Goal: Use online tool/utility: Use online tool/utility

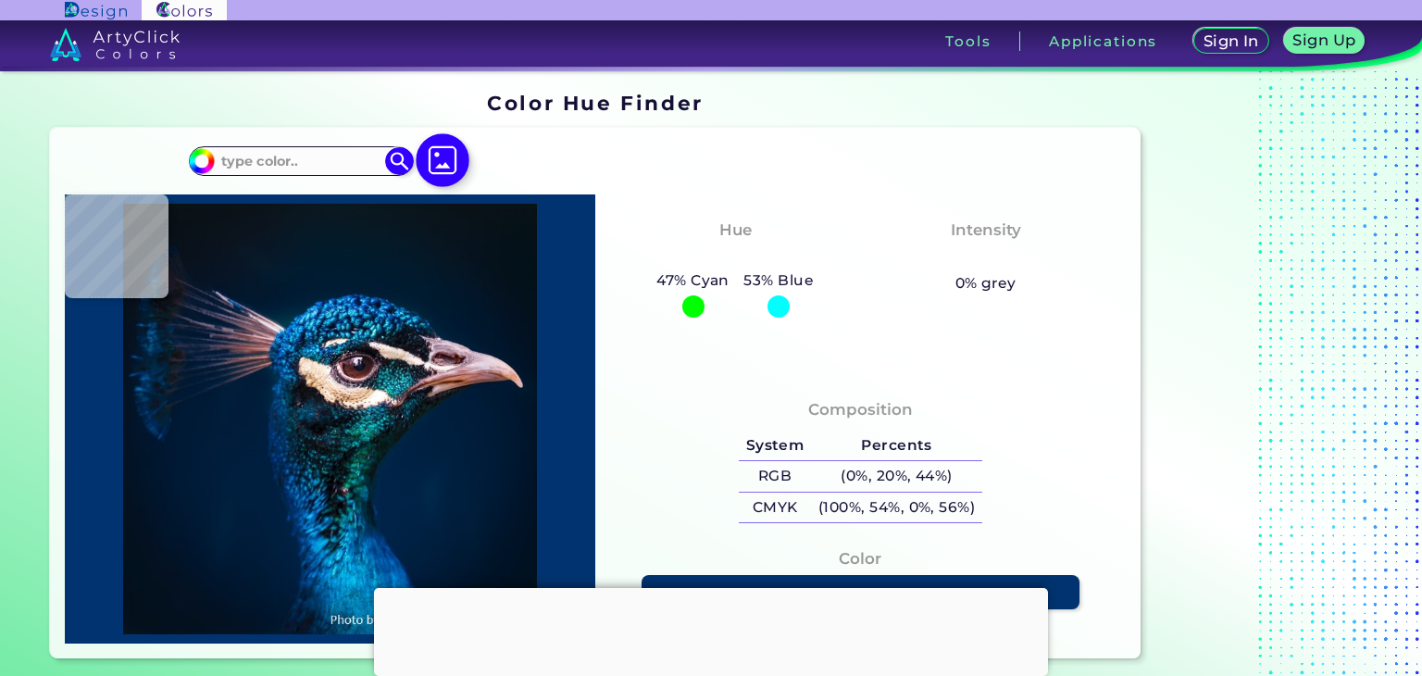
click at [443, 166] on img at bounding box center [443, 160] width 54 height 54
click at [0, 0] on input "file" at bounding box center [0, 0] width 0 height 0
type input "#001528"
type input "#142733"
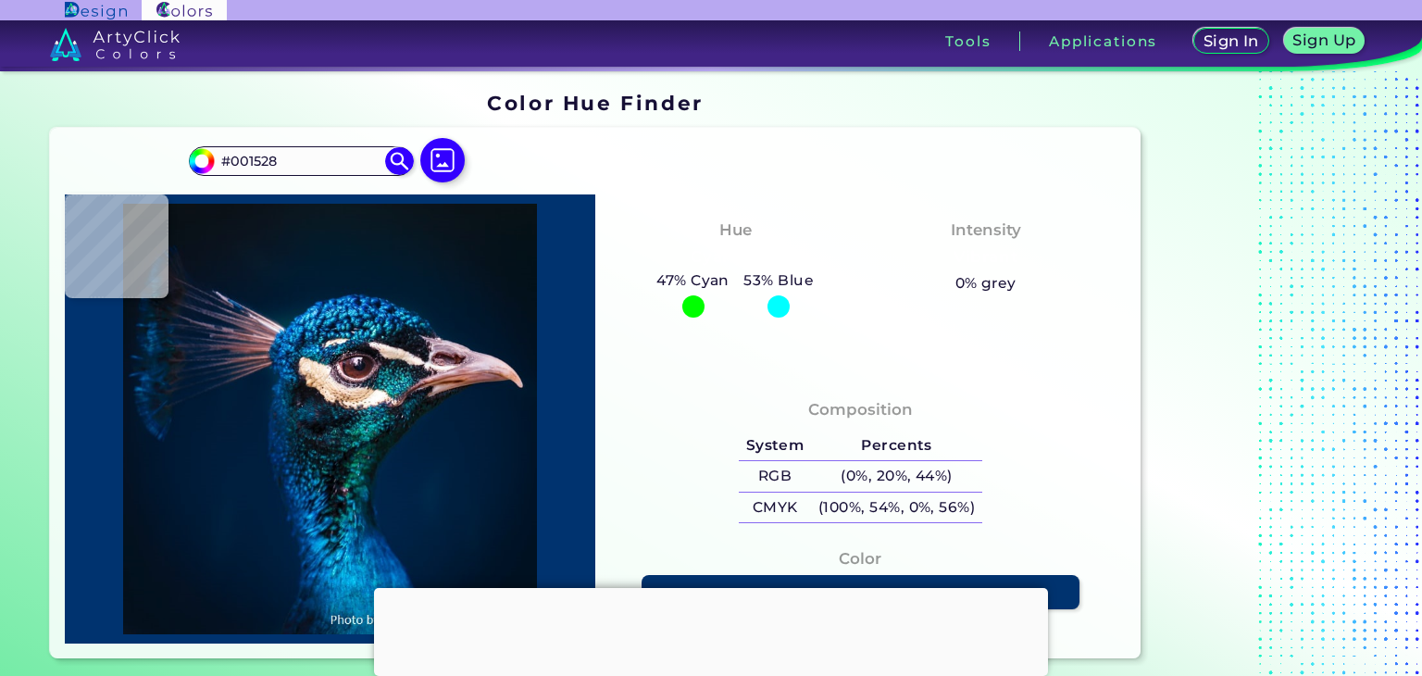
type input "#142733"
type input "#1093c5"
type input "#1093C5"
type input "#338fd1"
type input "#338FD1"
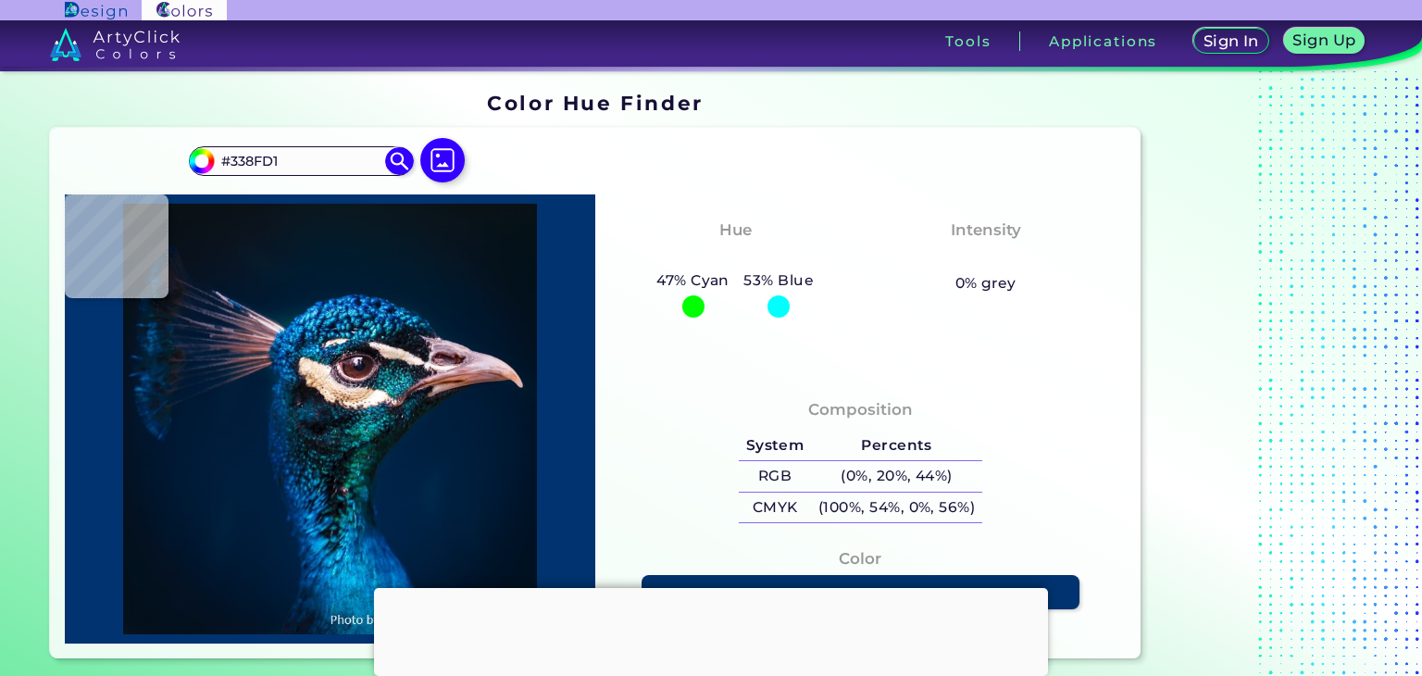
type input "#01223d"
type input "#01223D"
type input "#001e38"
type input "#001E38"
type input "#001b30"
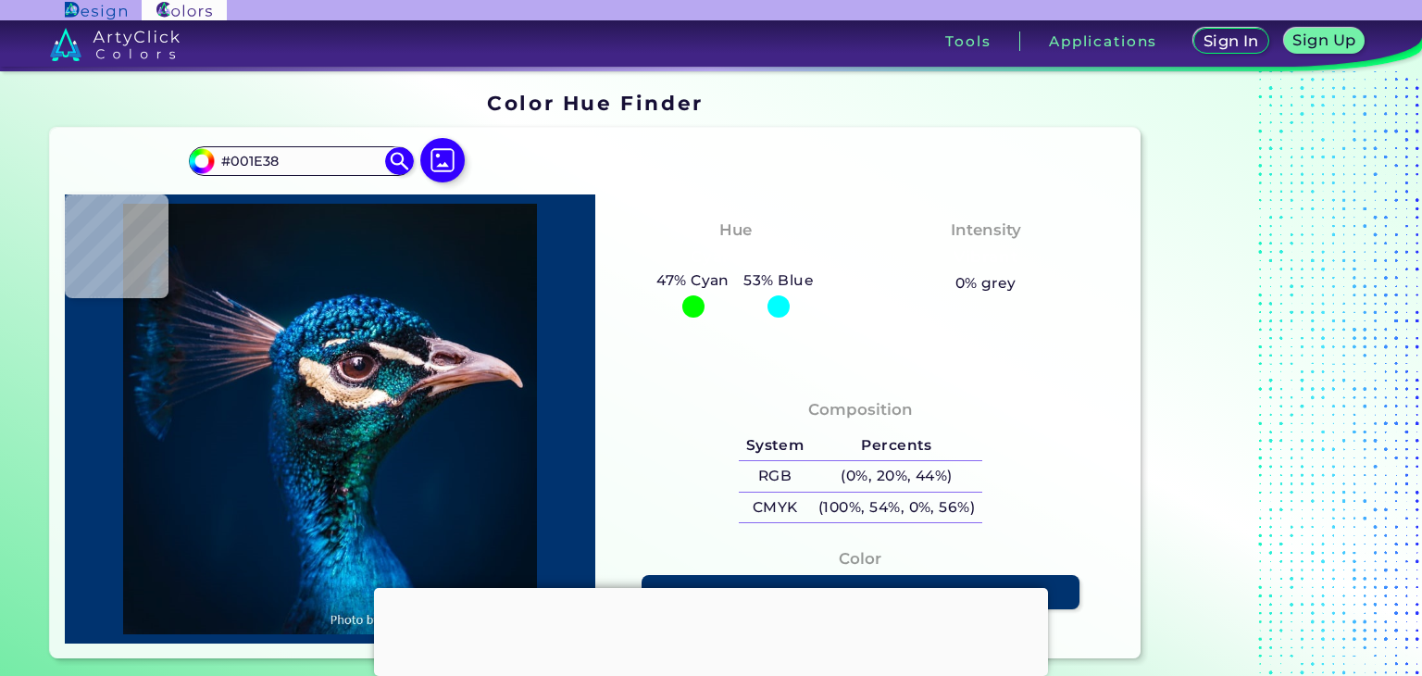
type input "#001B30"
type input "#001830"
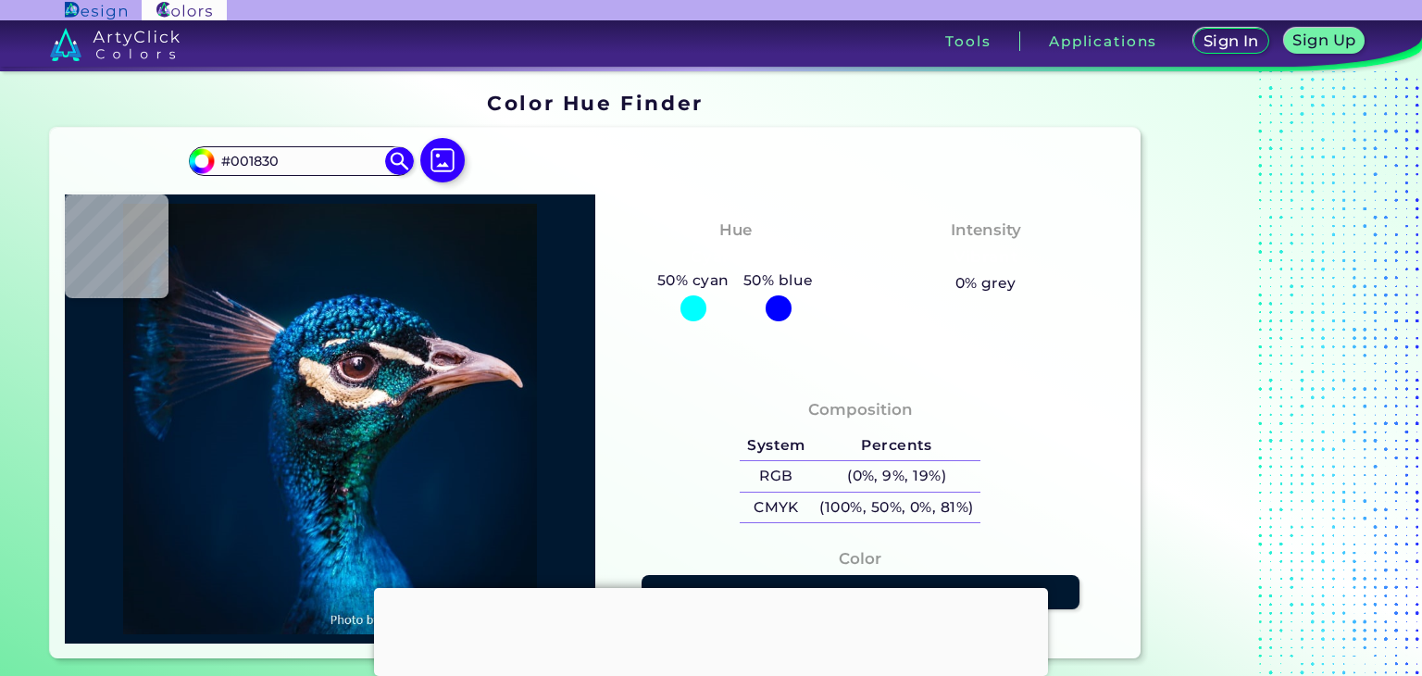
type input "#001c34"
type input "#001C34"
type input "#011b32"
type input "#011B32"
type input "#001b30"
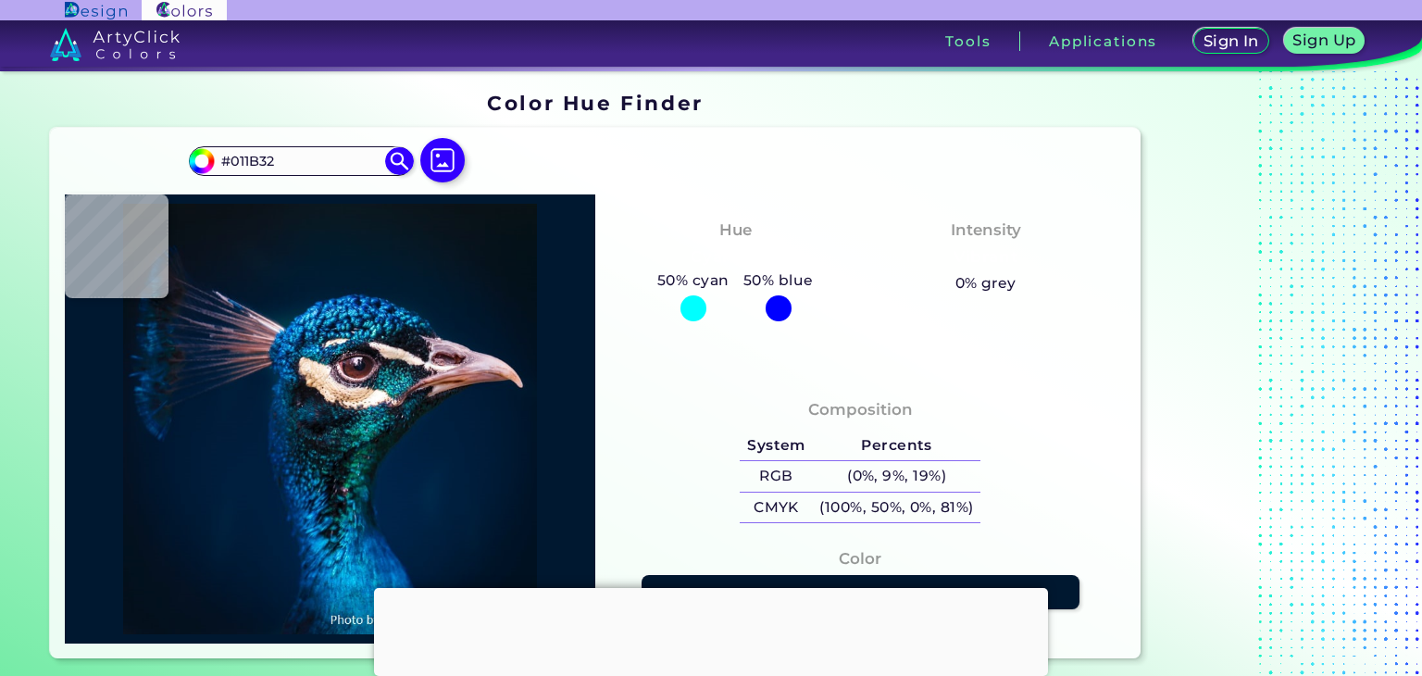
type input "#001B30"
type input "#011b2c"
type input "#011B2C"
type input "#031a28"
type input "#031A28"
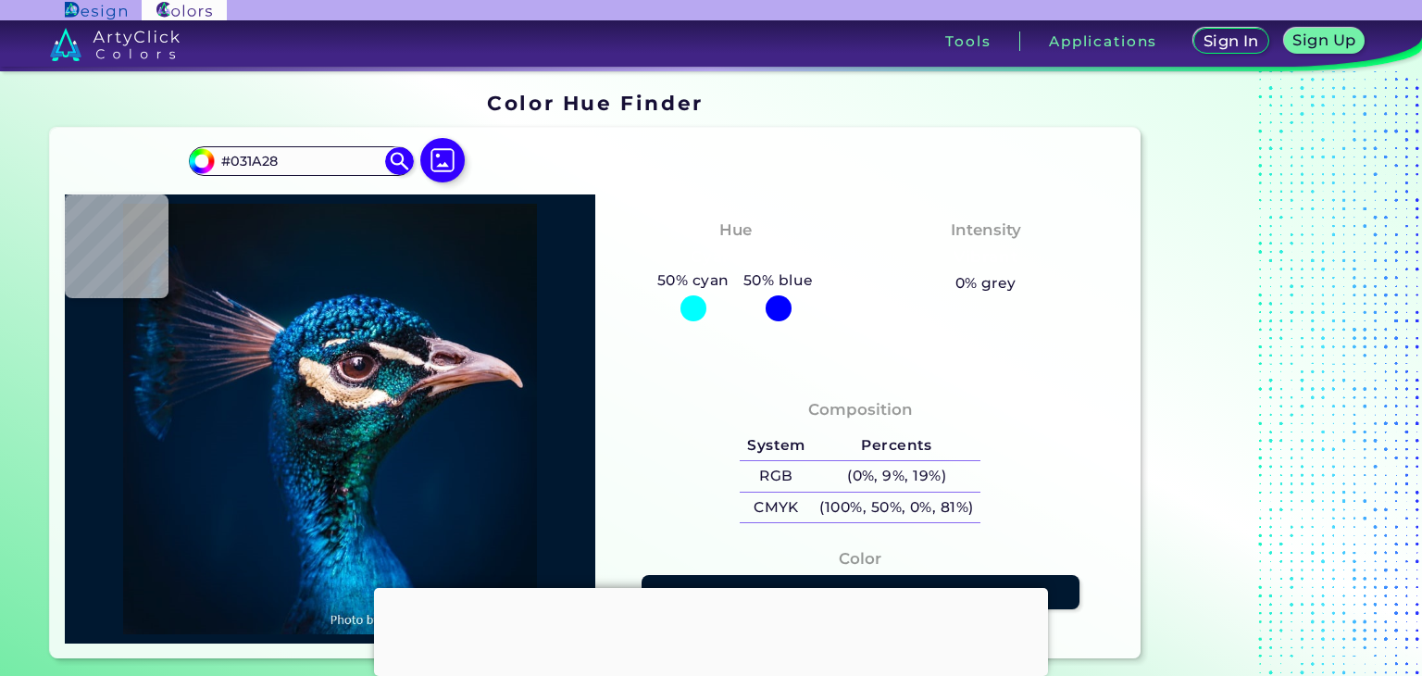
type input "#081923"
type input "#09181f"
type input "#09181F"
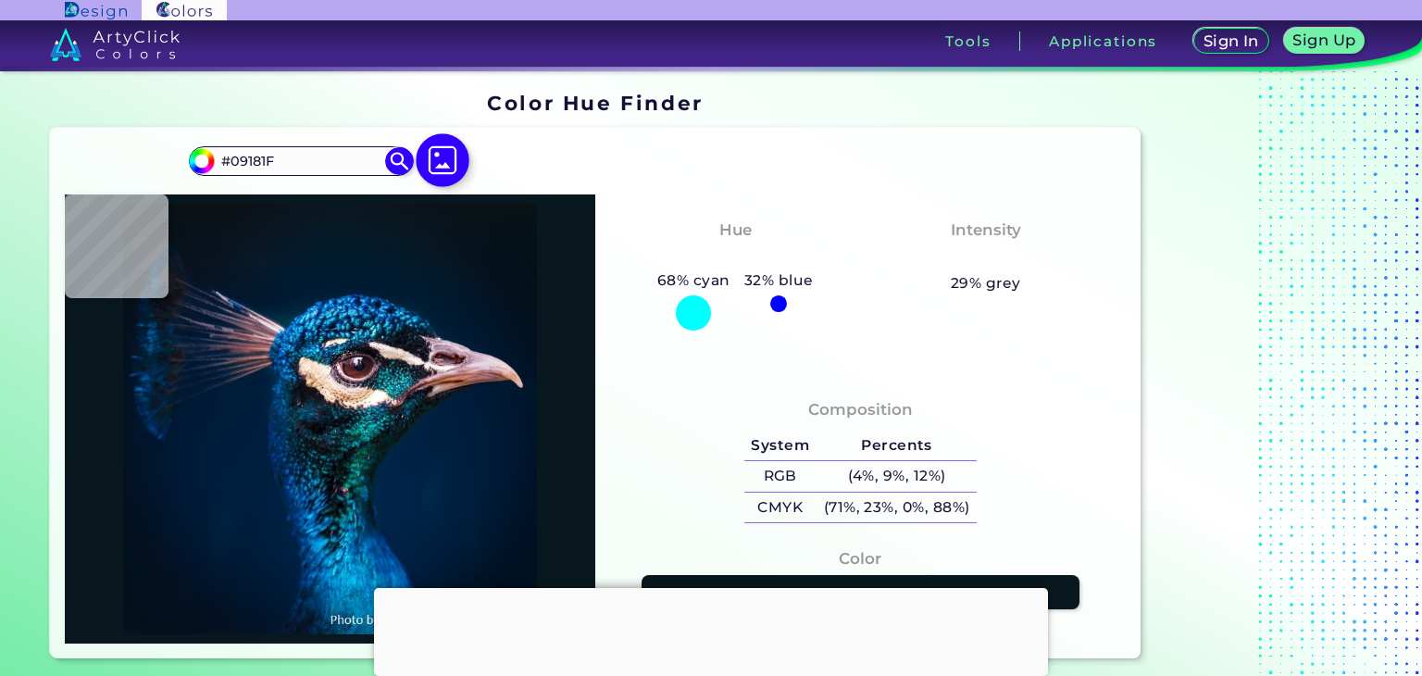
click at [455, 158] on img at bounding box center [443, 160] width 54 height 54
click at [0, 0] on input "file" at bounding box center [0, 0] width 0 height 0
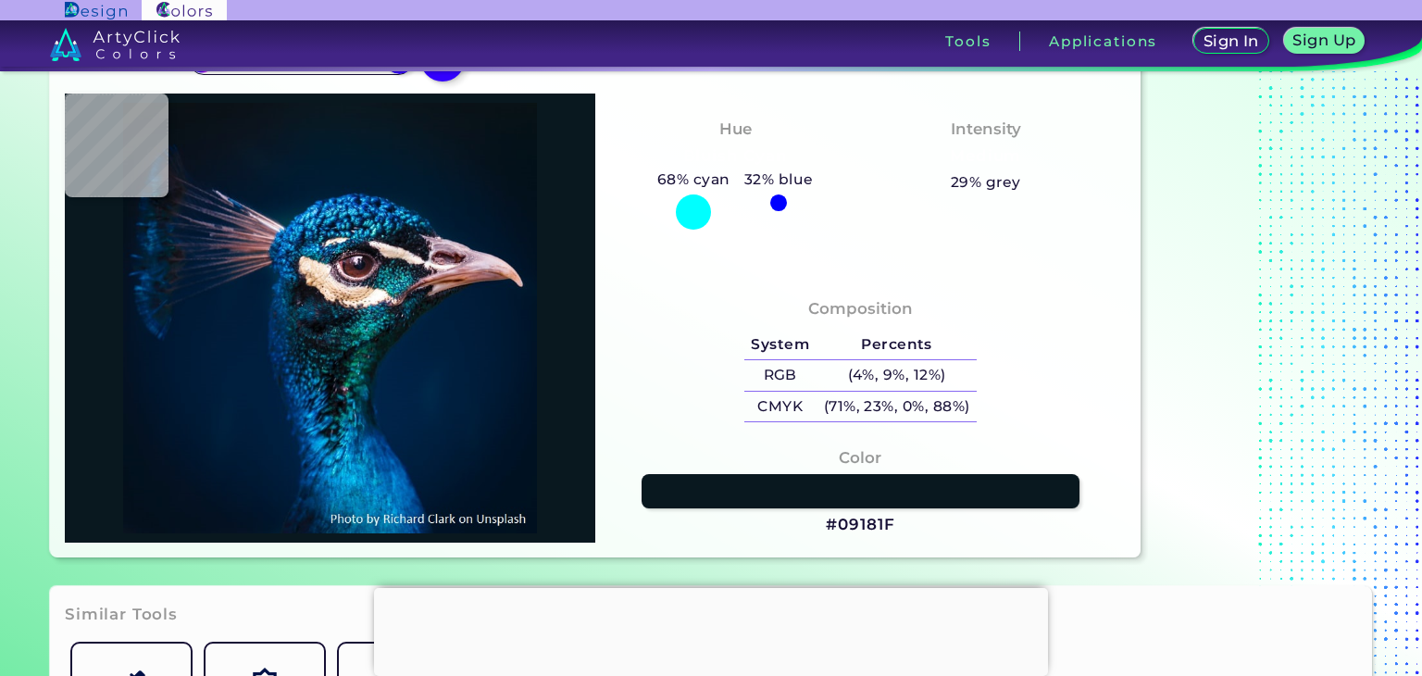
type input "#000000"
type input "#011627"
type input "#001b30"
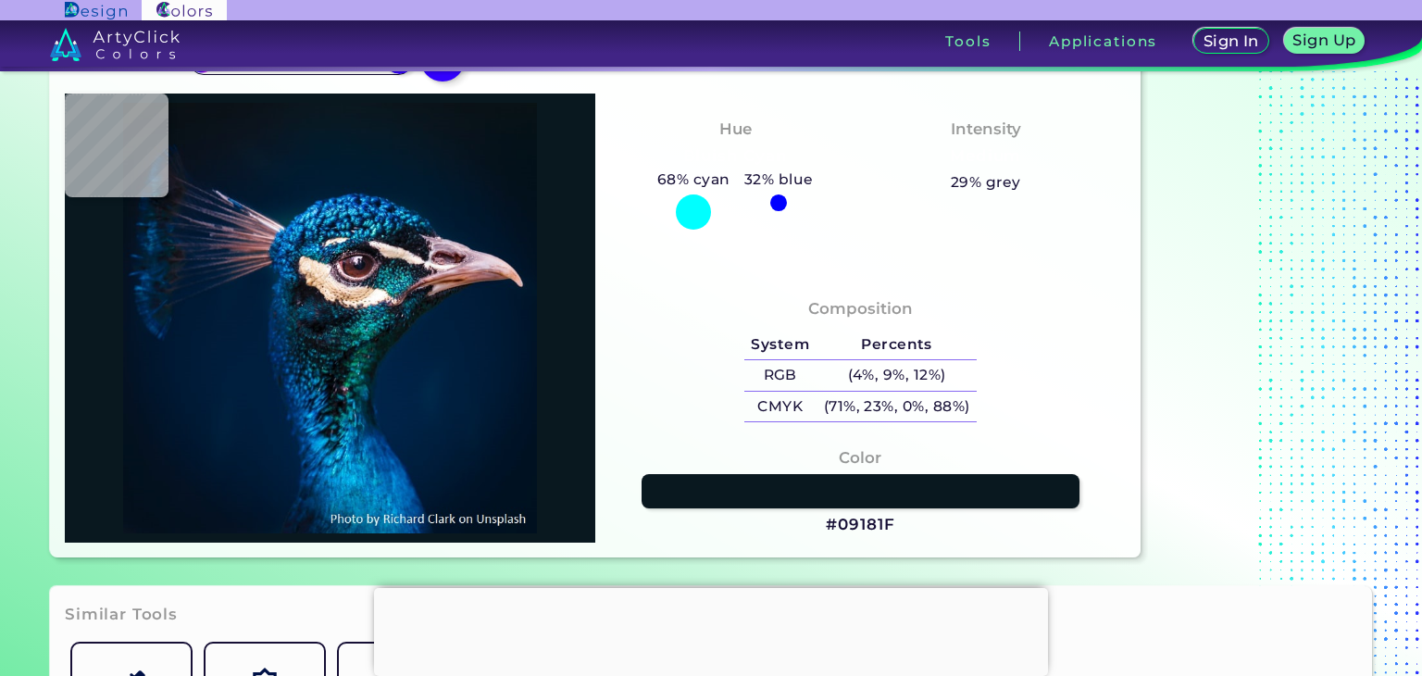
type input "#001B30"
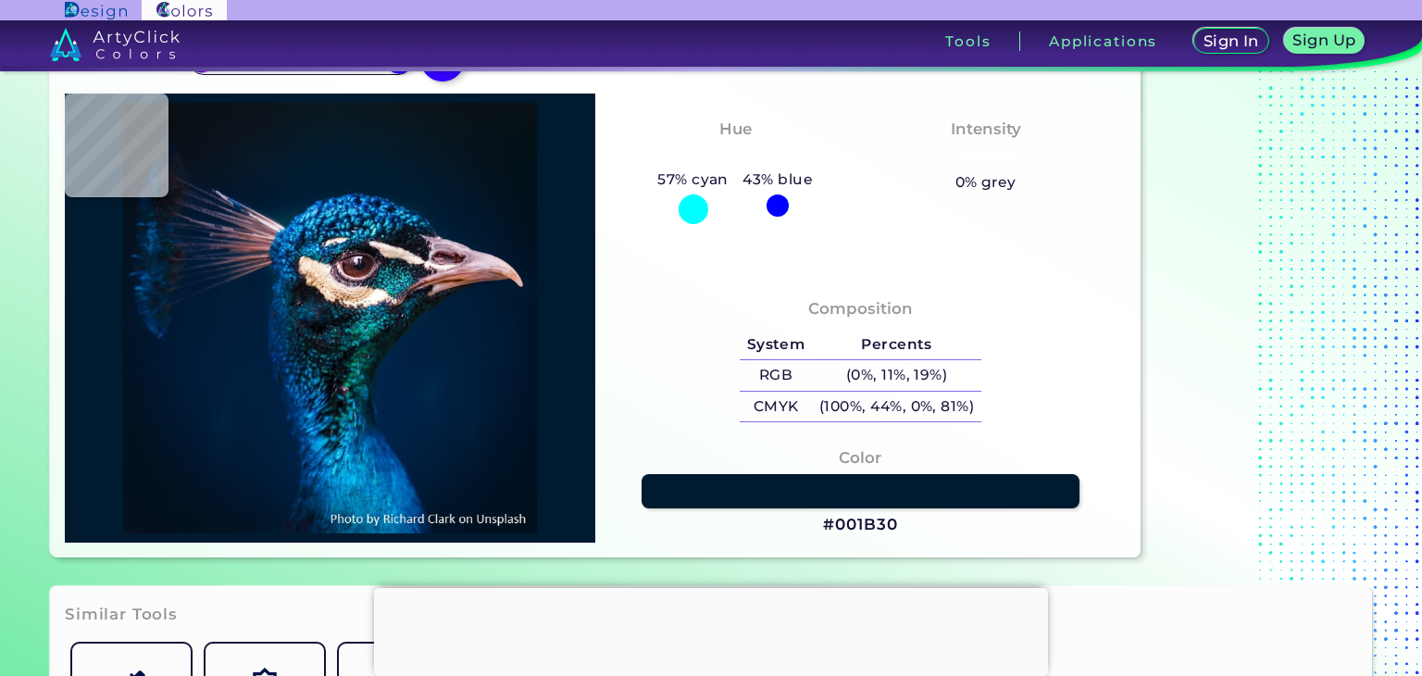
type input "#001e34"
type input "#001E34"
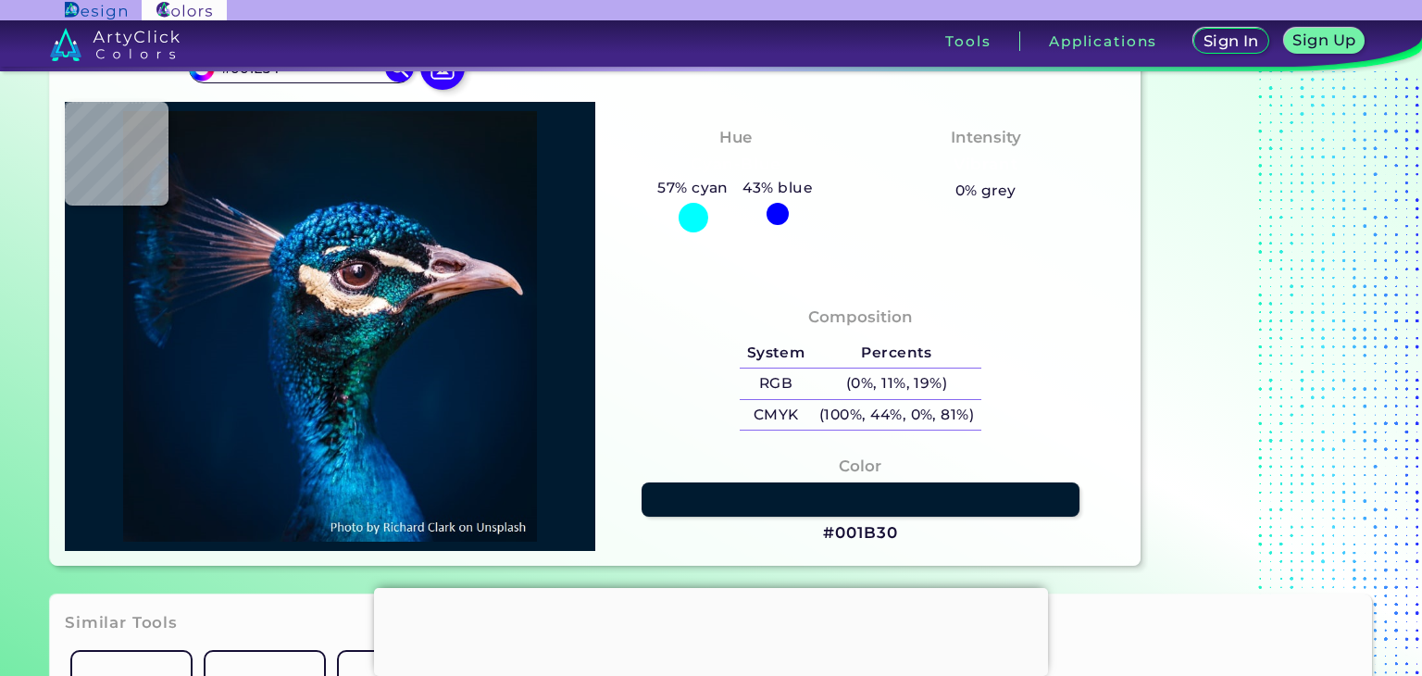
type input "#012445"
type input "#052d5e"
type input "#052D5E"
type input "#002148"
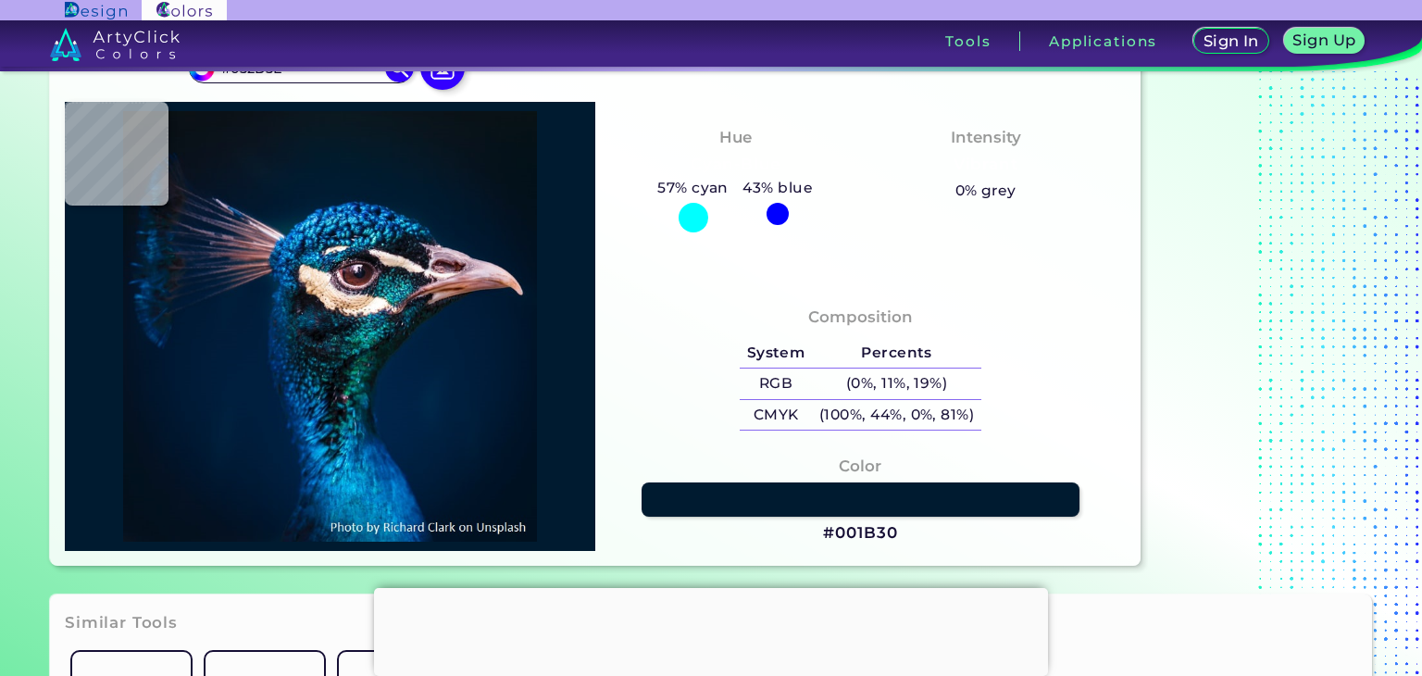
type input "#002148"
type input "#051b38"
type input "#051B38"
type input "#031c36"
type input "#031C36"
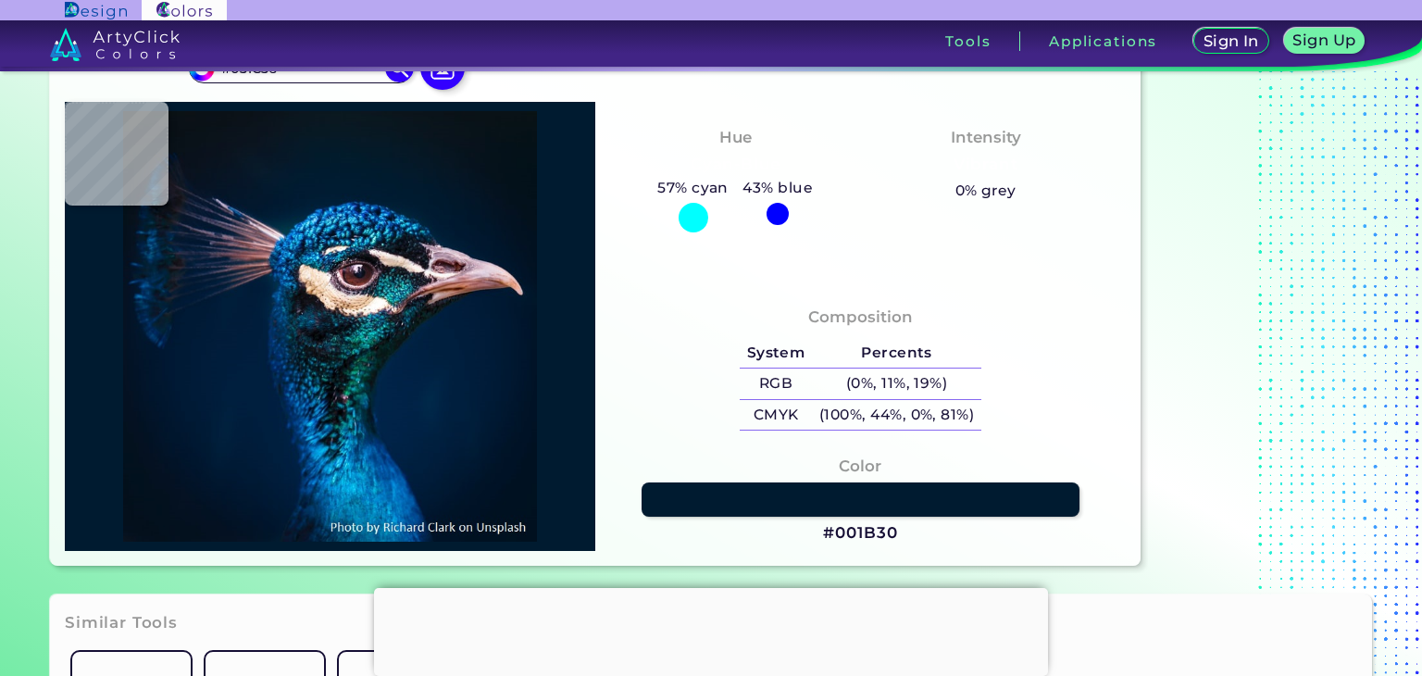
type input "#001d37"
type input "#001D37"
type input "#001d36"
type input "#001D36"
type input "#001c32"
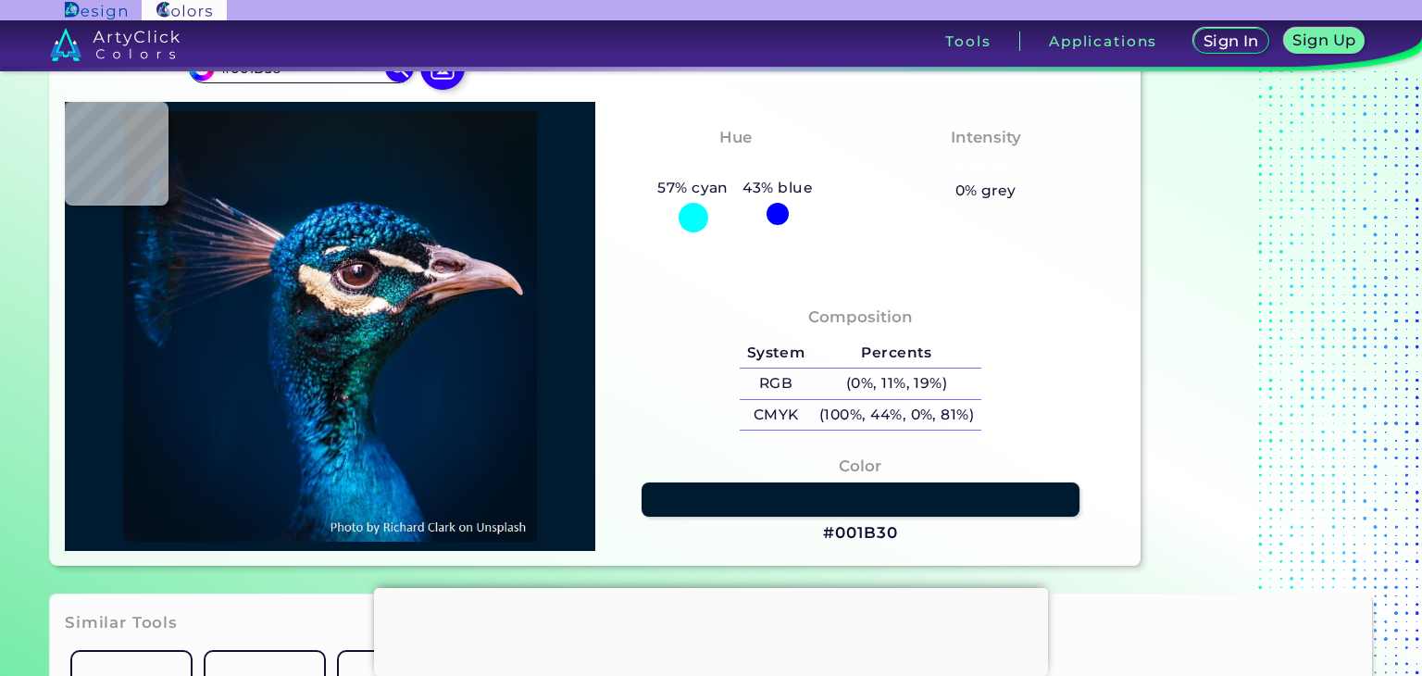
type input "#001C32"
type input "#001b32"
type input "#001B32"
type input "#001b30"
type input "#001B30"
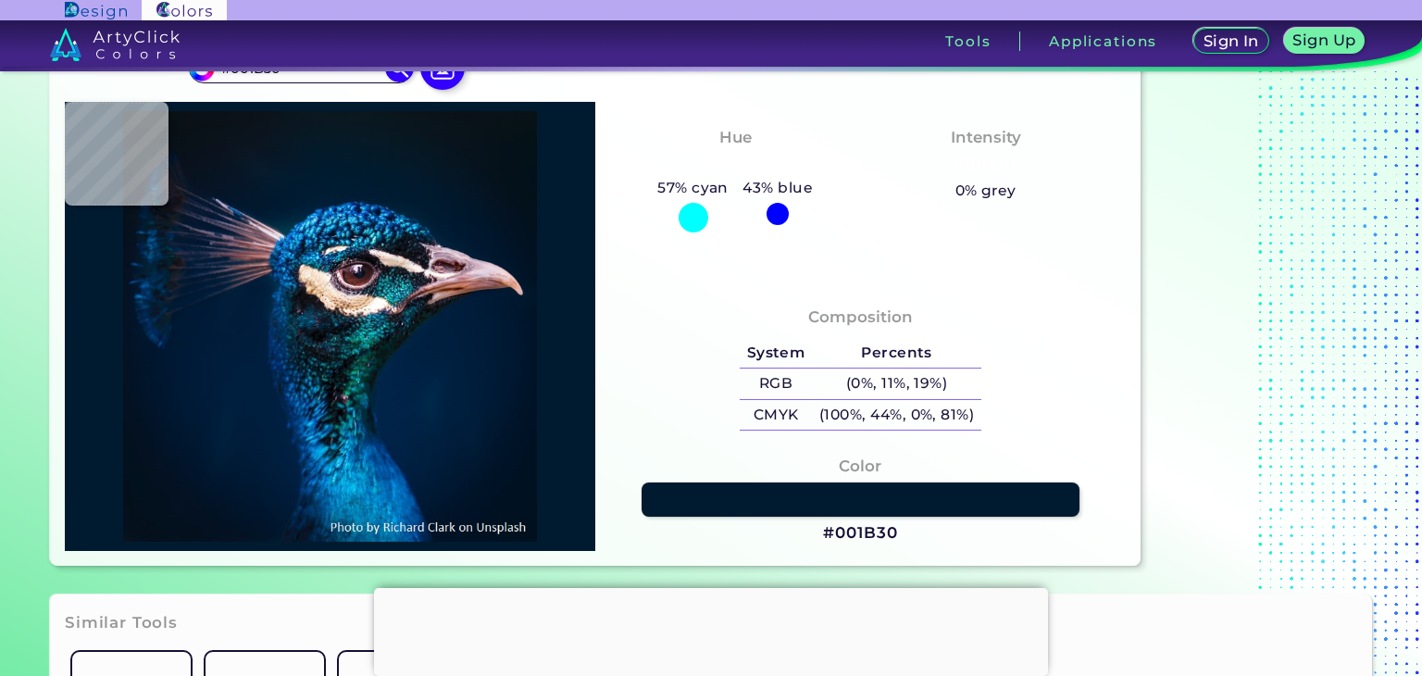
type input "#011a2e"
type input "#011A2E"
type input "#051525"
type input "#04121b"
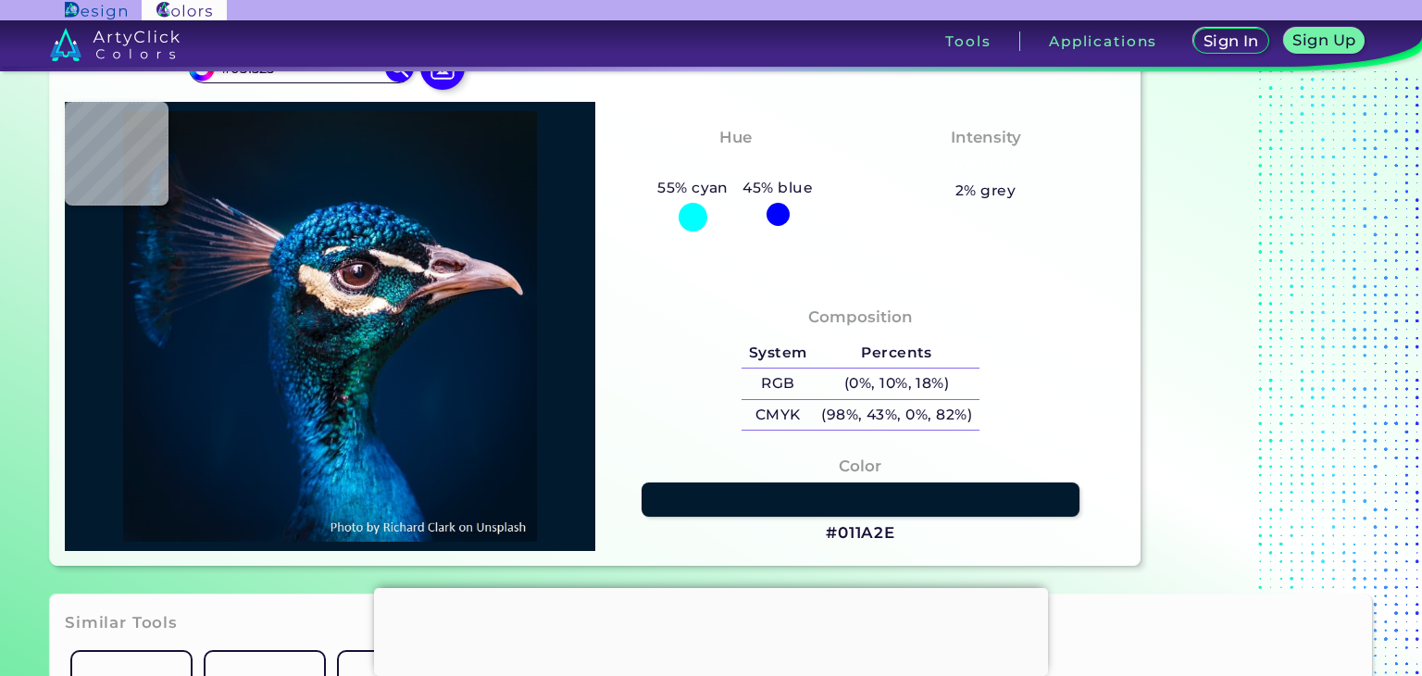
type input "#04121B"
type input "#03111a"
type input "#03111A"
type input "#000000"
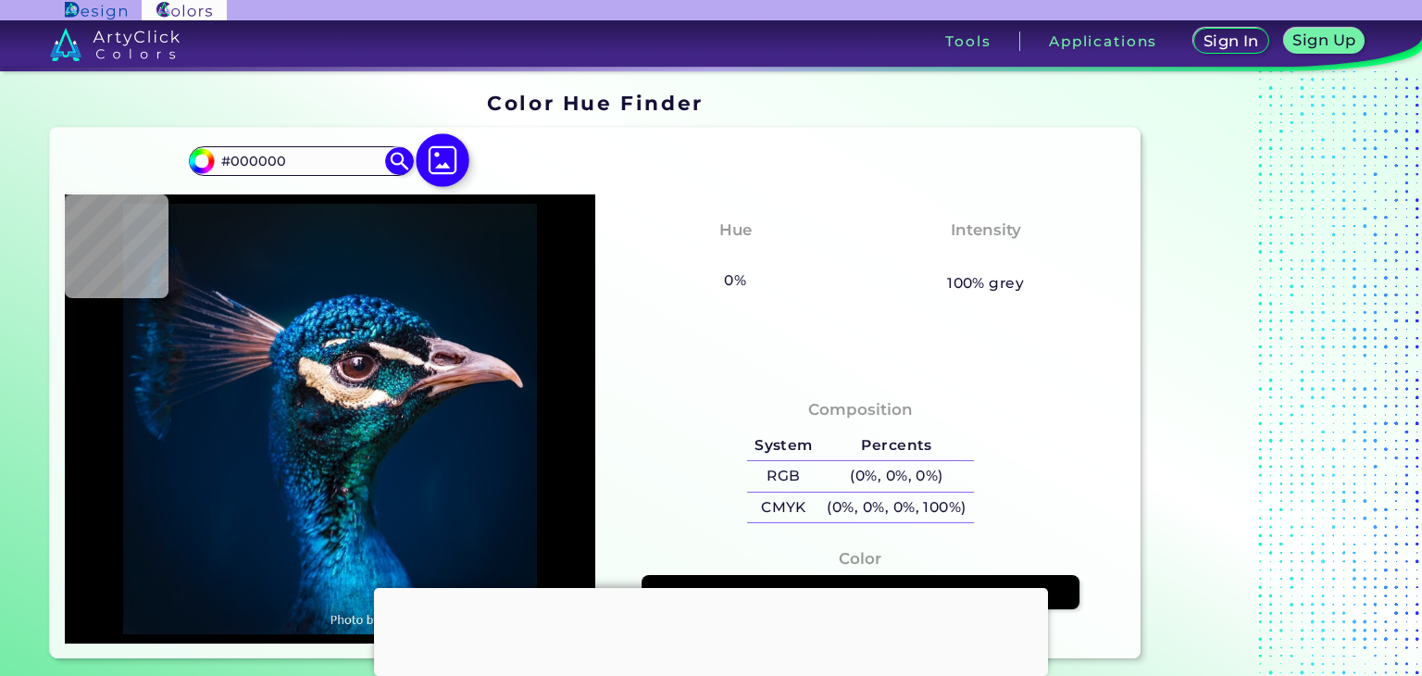
click at [455, 161] on img at bounding box center [443, 160] width 54 height 54
click at [0, 0] on input "file" at bounding box center [0, 0] width 0 height 0
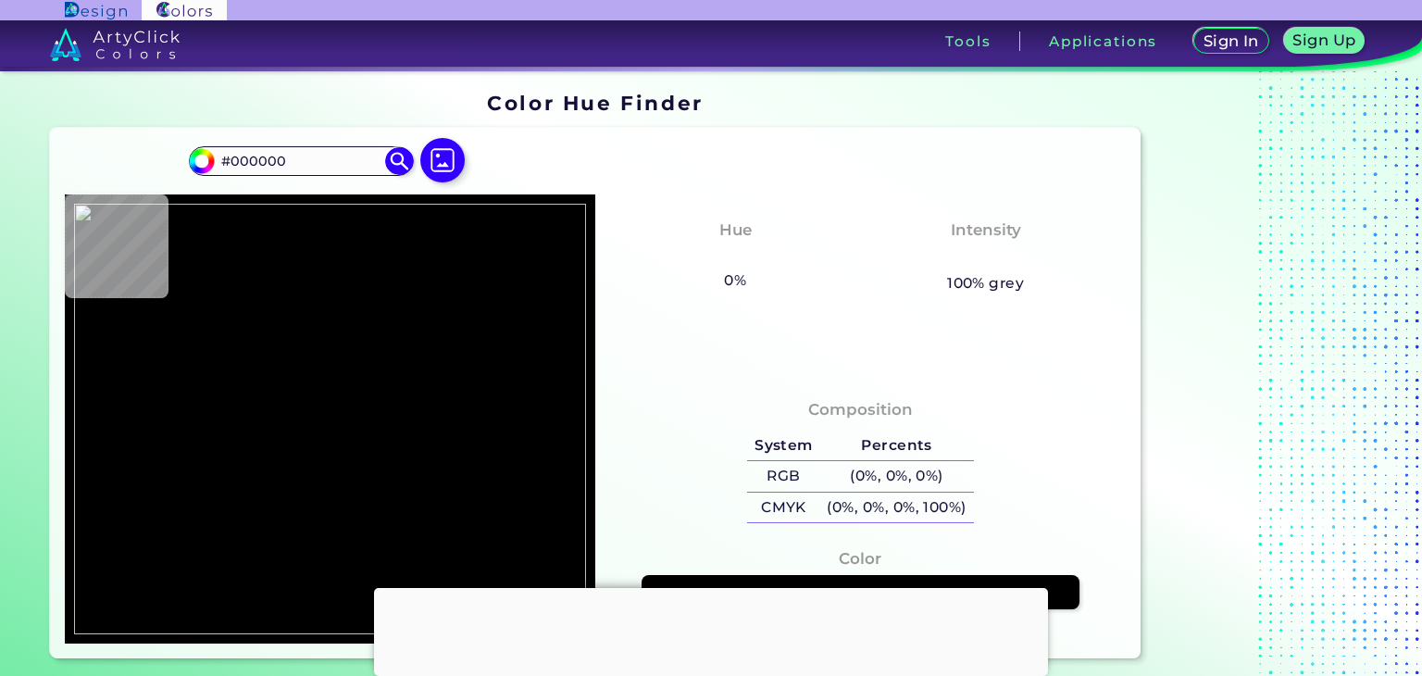
type input "#ffffff"
type input "#FFFFFF"
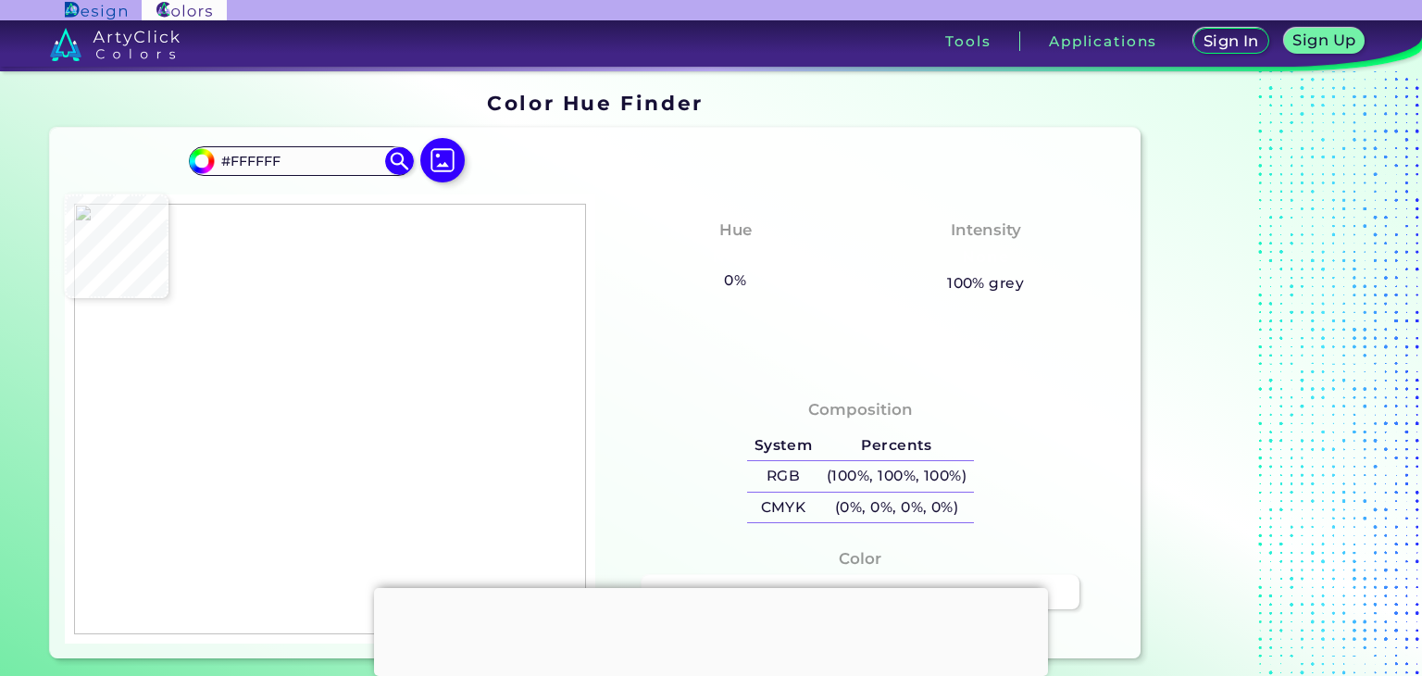
type input "#e95216"
type input "#E95216"
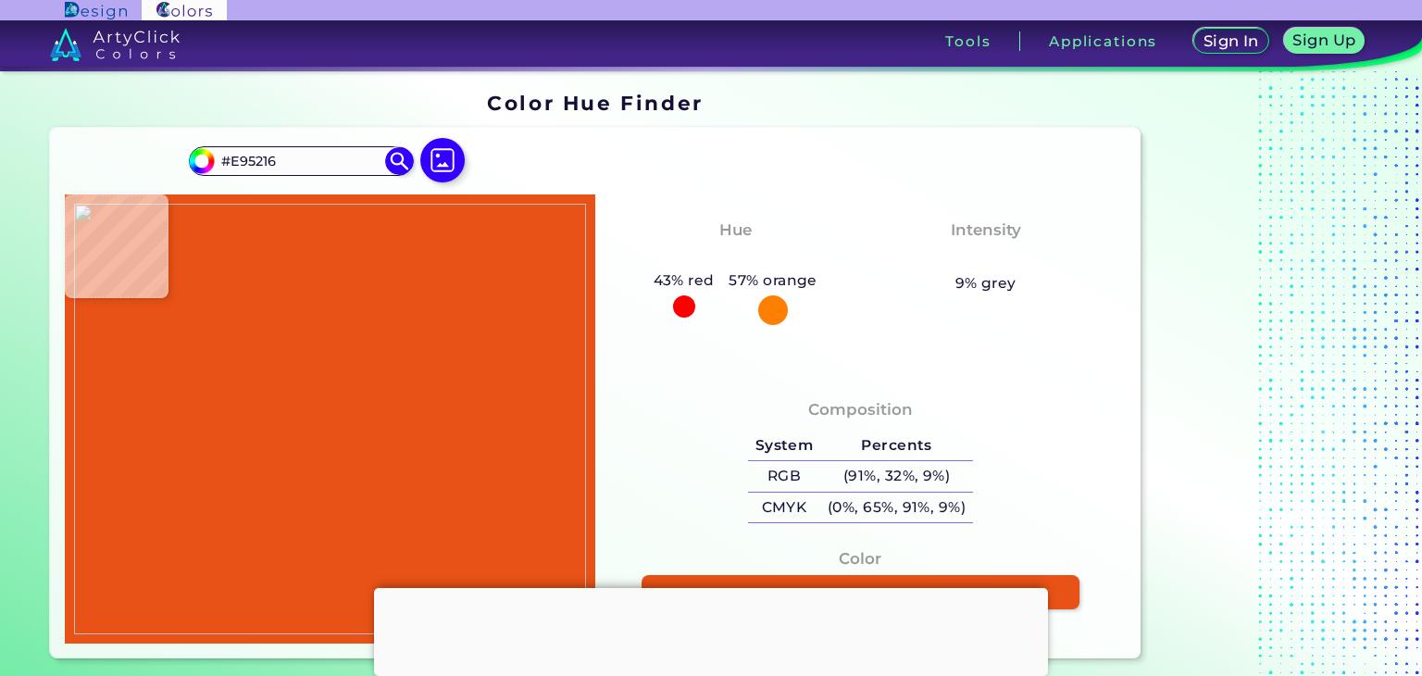
click at [450, 436] on img at bounding box center [330, 419] width 512 height 430
drag, startPoint x: 702, startPoint y: 401, endPoint x: 649, endPoint y: 230, distance: 179.2
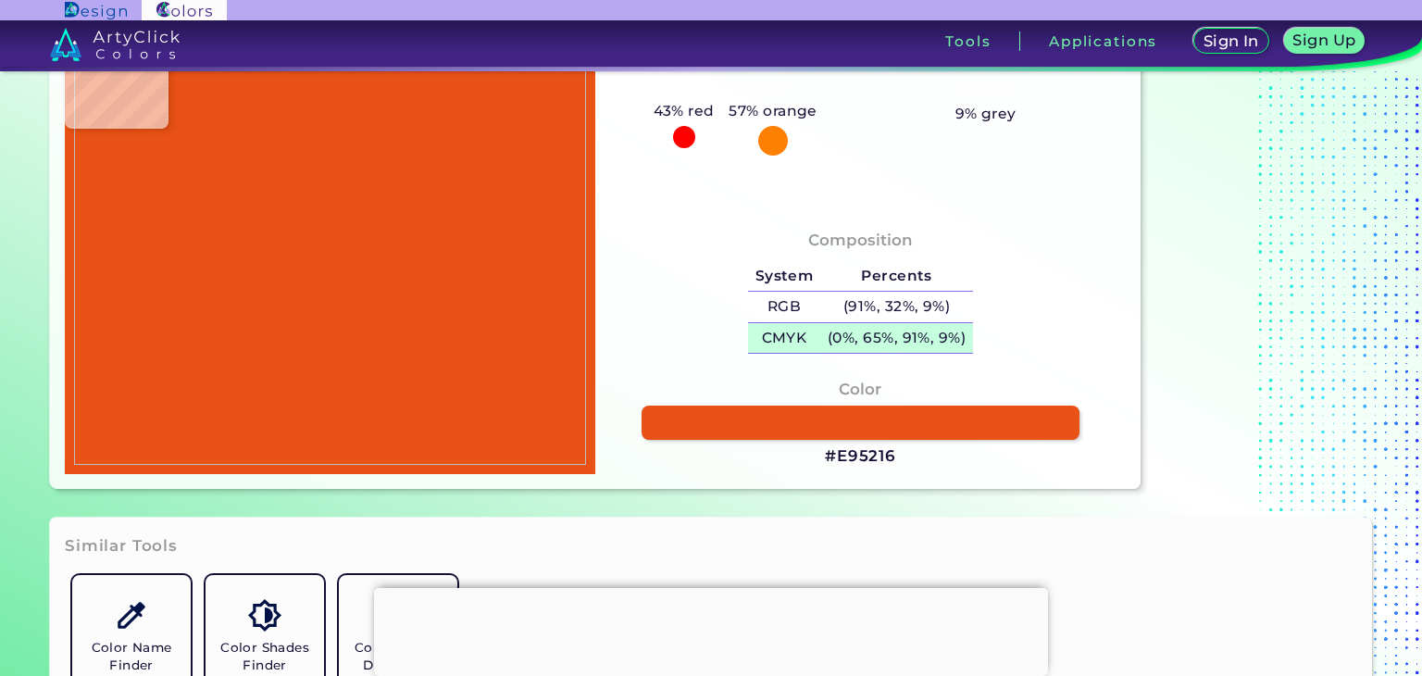
scroll to position [185, 0]
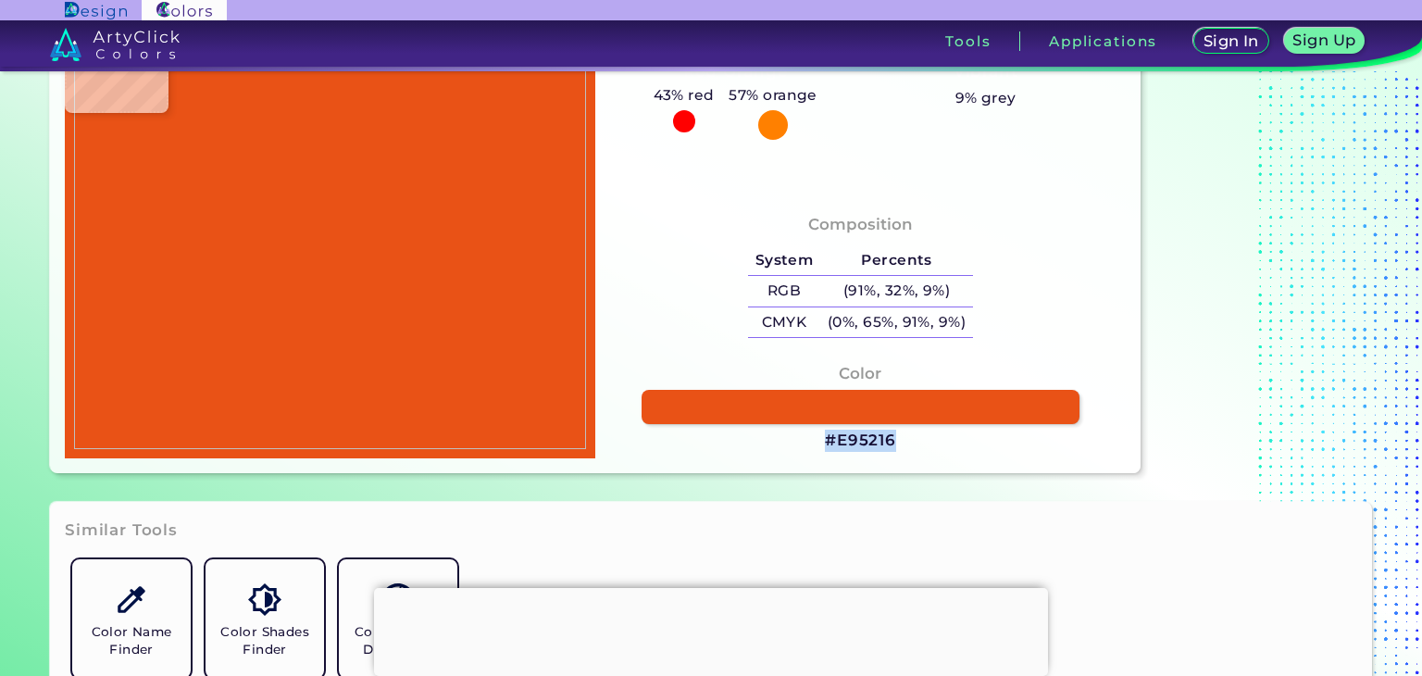
drag, startPoint x: 896, startPoint y: 439, endPoint x: 826, endPoint y: 449, distance: 71.1
click at [826, 449] on div "Color #E95216" at bounding box center [860, 407] width 501 height 109
copy h3 "#E95216"
